Goal: Navigation & Orientation: Find specific page/section

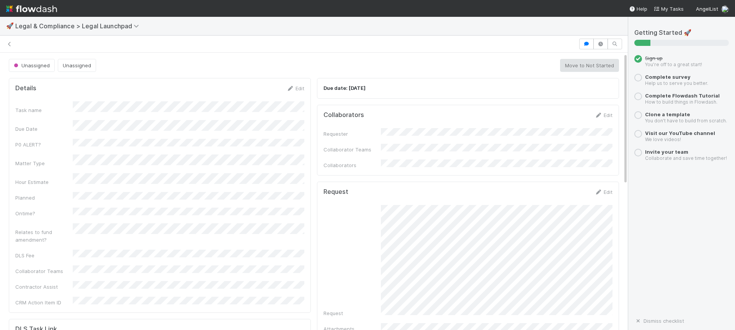
scroll to position [0, 2]
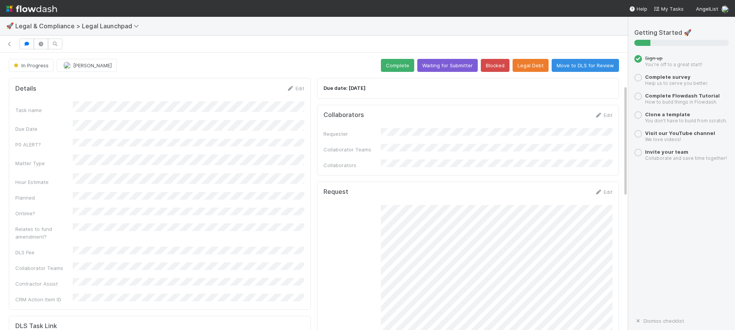
scroll to position [79, 0]
